Goal: Task Accomplishment & Management: Complete application form

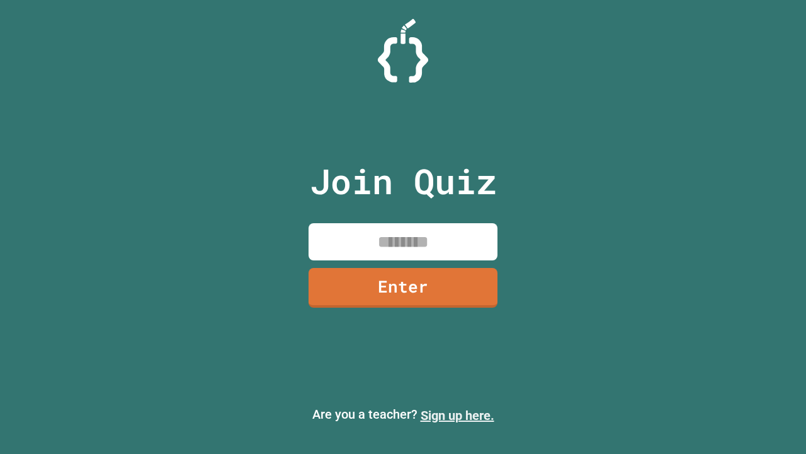
click at [457, 415] on link "Sign up here." at bounding box center [458, 415] width 74 height 15
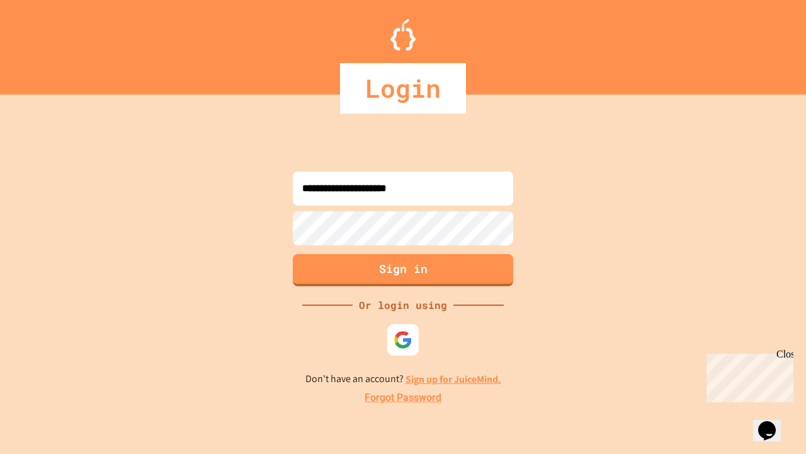
type input "**********"
